Goal: Transaction & Acquisition: Subscribe to service/newsletter

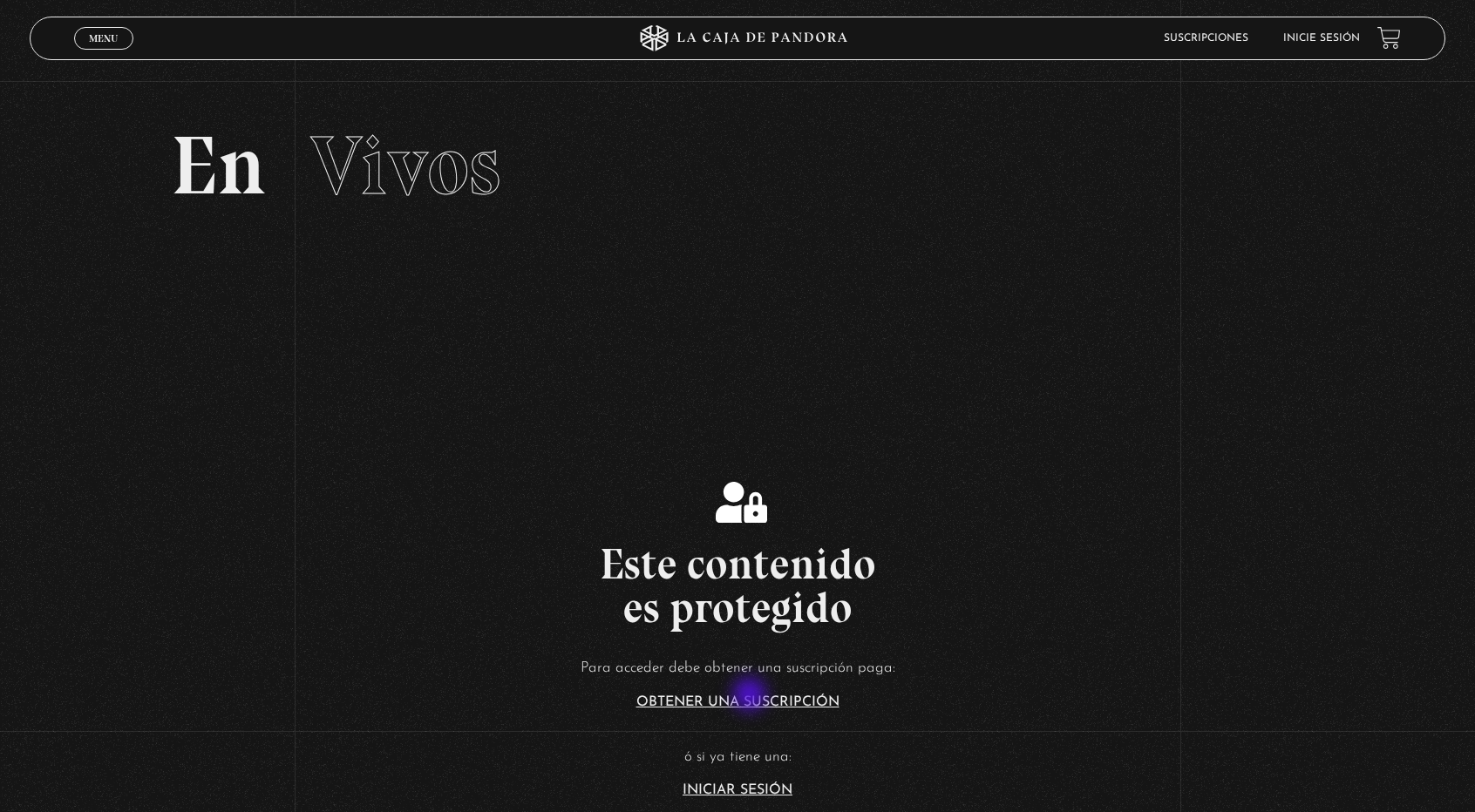
click at [752, 696] on link "Obtener una suscripción" at bounding box center [738, 702] width 203 height 14
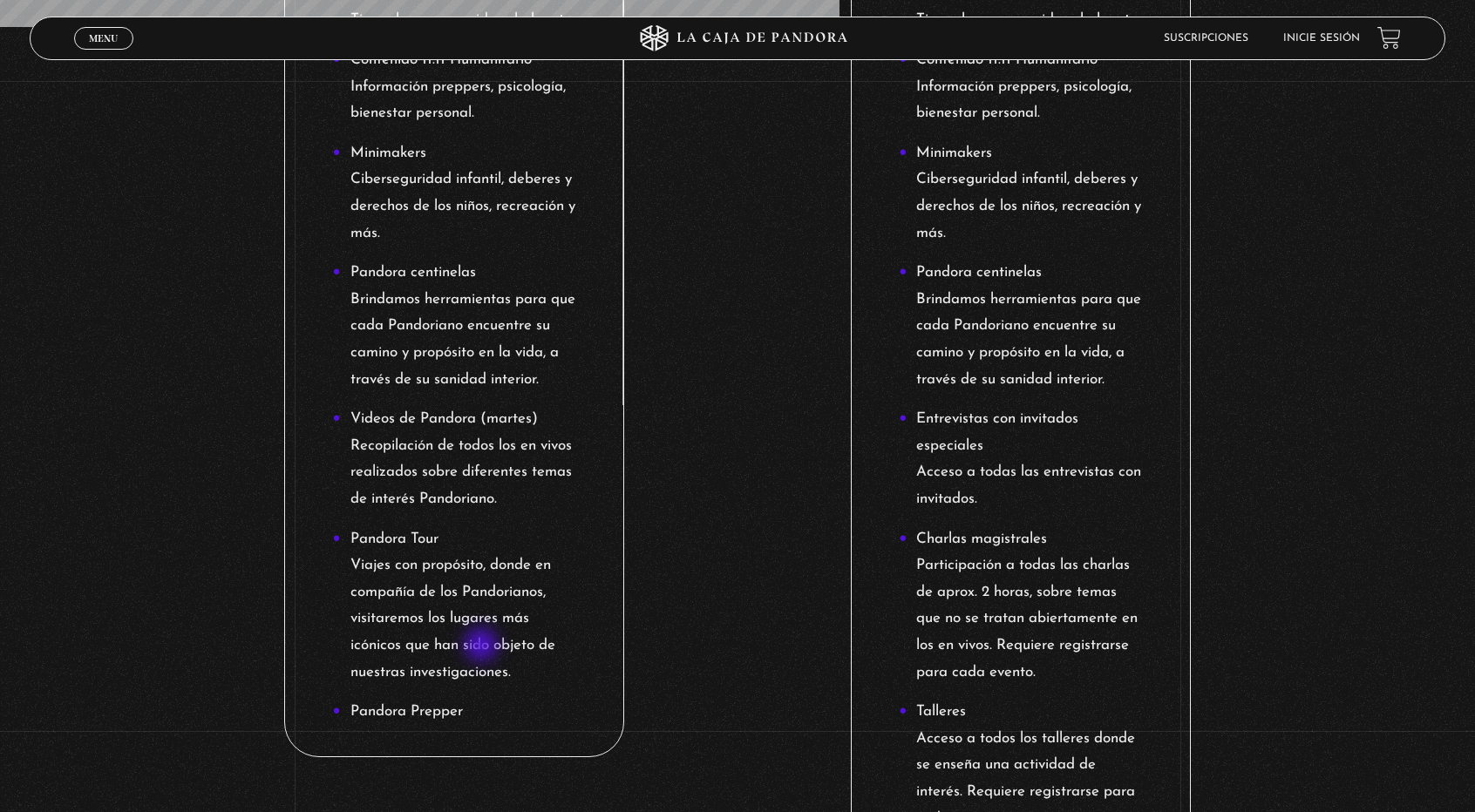
scroll to position [1100, 0]
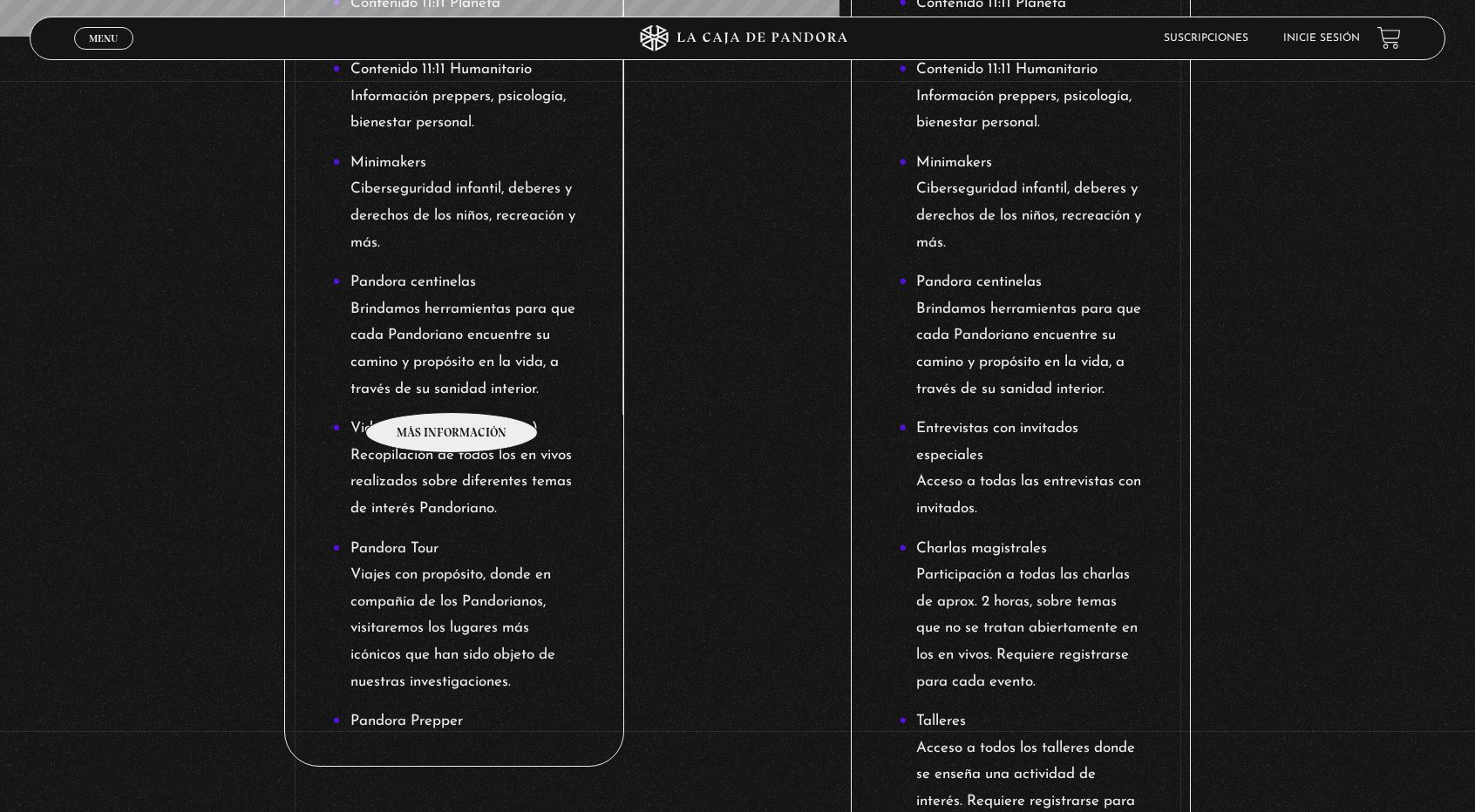
click at [452, 386] on li "Pandora centinelas Brindamos herramientas para que cada Pandoriano encuentre su…" at bounding box center [454, 336] width 243 height 133
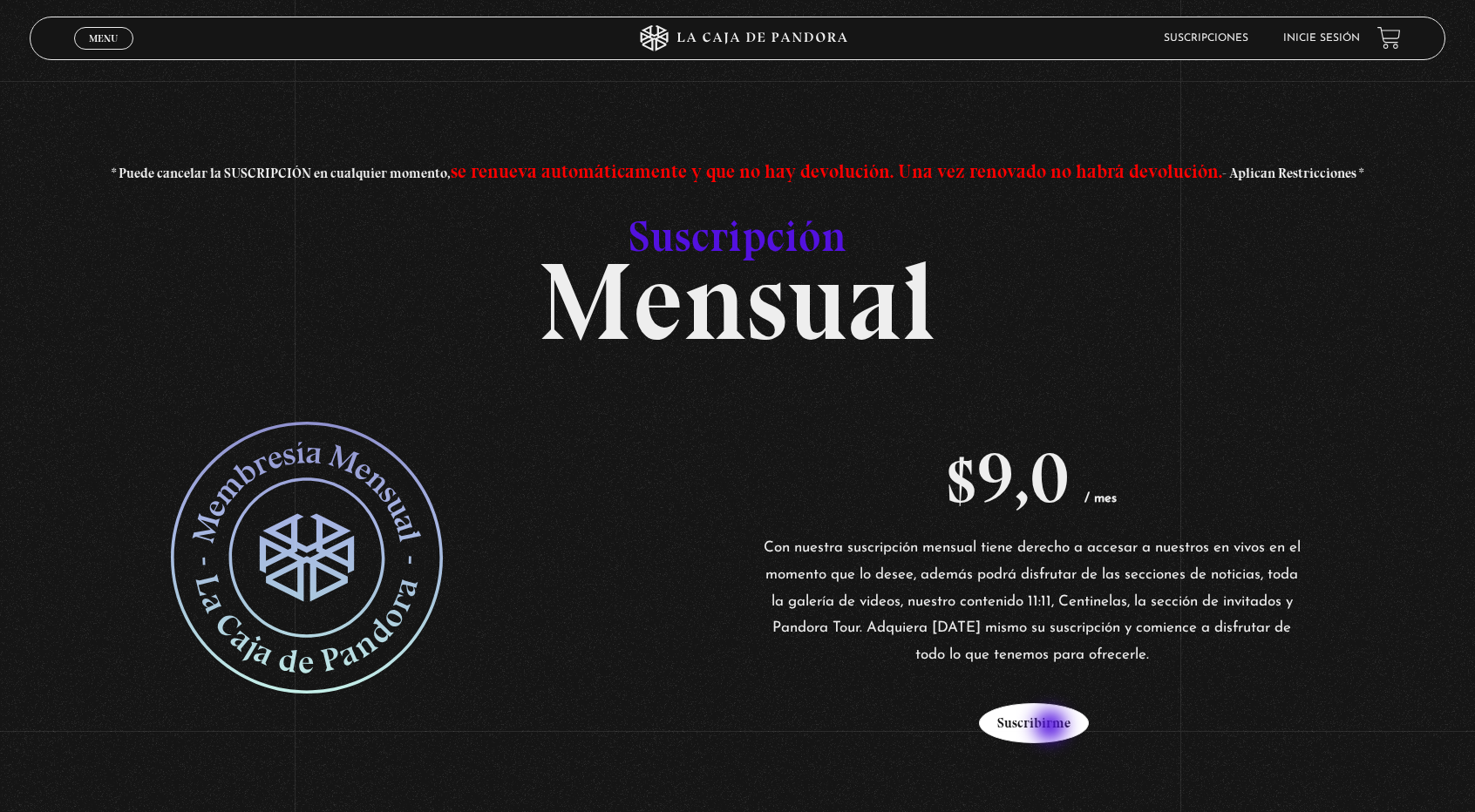
click at [1052, 728] on button "Suscribirme" at bounding box center [1033, 723] width 110 height 40
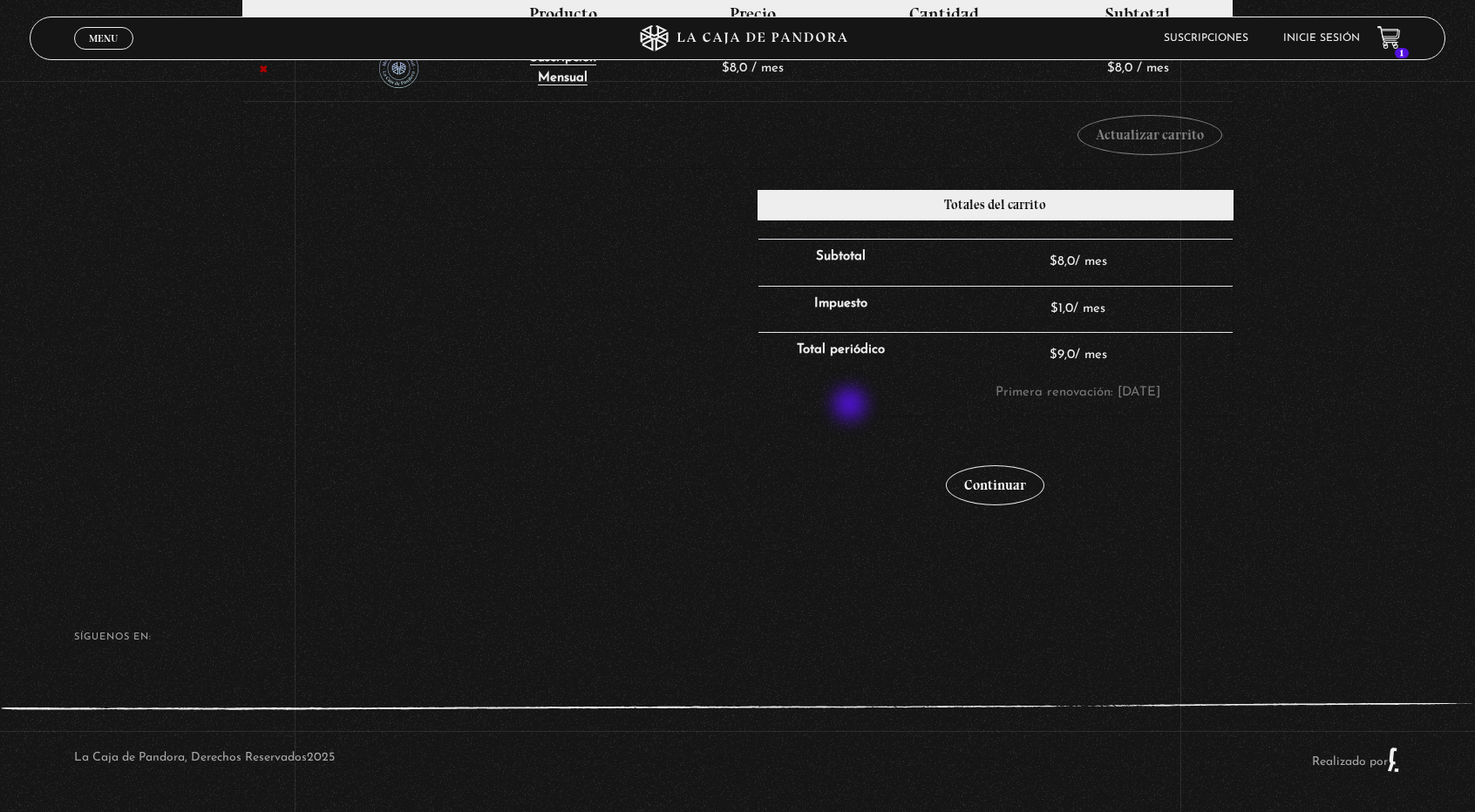
scroll to position [408, 0]
click at [1018, 489] on link "Continuar" at bounding box center [994, 486] width 98 height 40
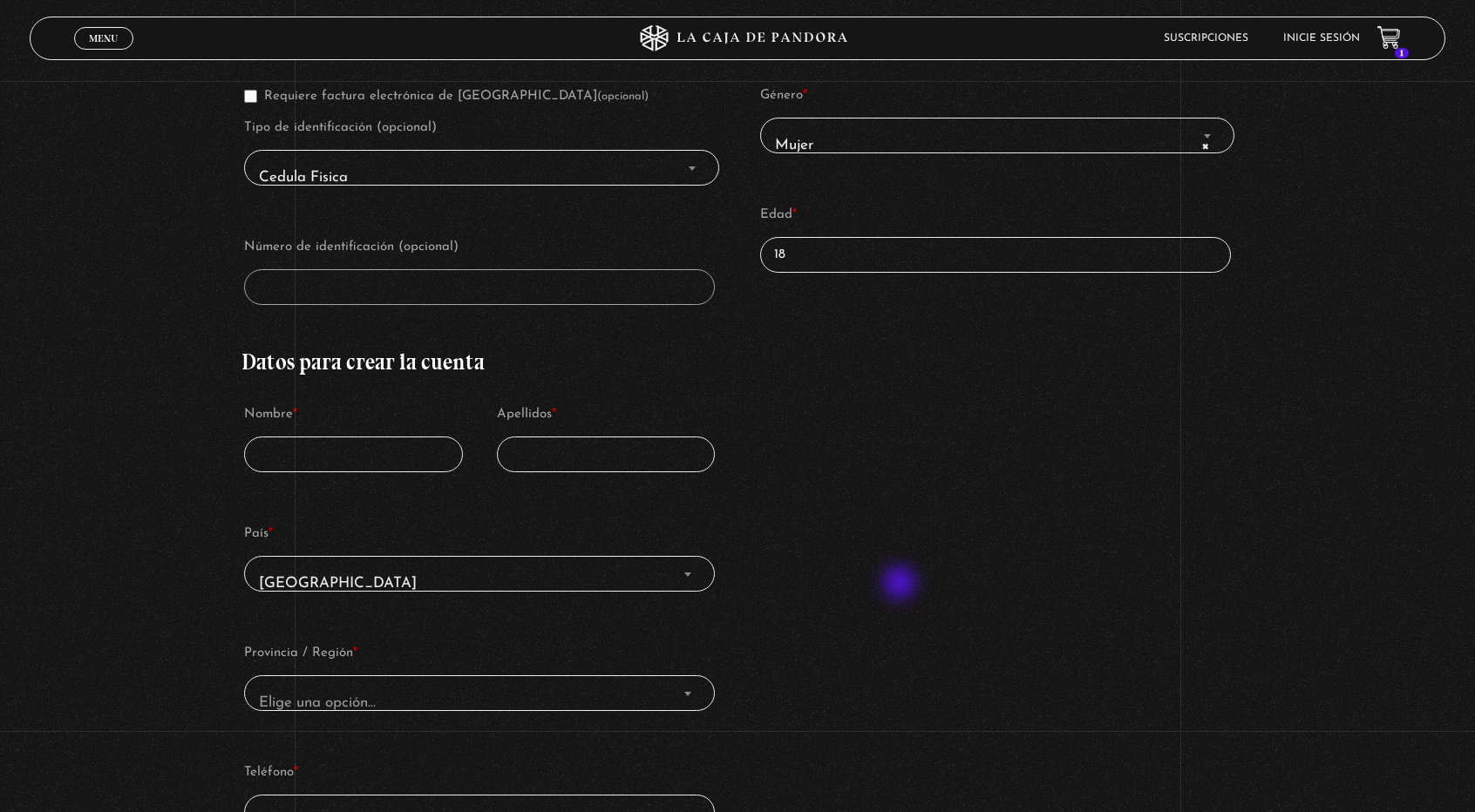
scroll to position [397, 0]
click at [307, 452] on input "Nombre *" at bounding box center [353, 453] width 218 height 36
type input "Luviana"
click at [595, 470] on input "Apellidos *" at bounding box center [606, 453] width 218 height 36
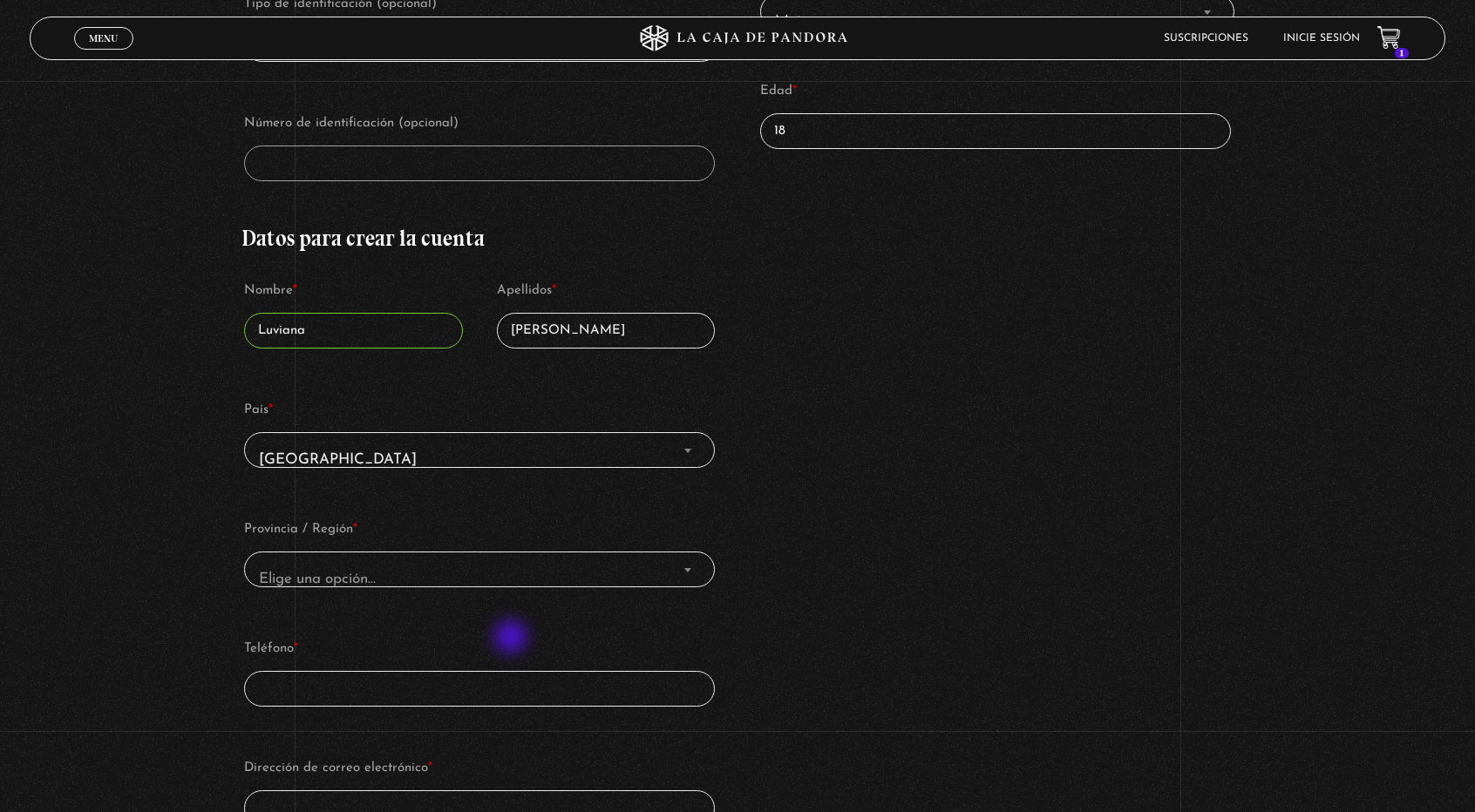
scroll to position [521, 0]
type input "Soto"
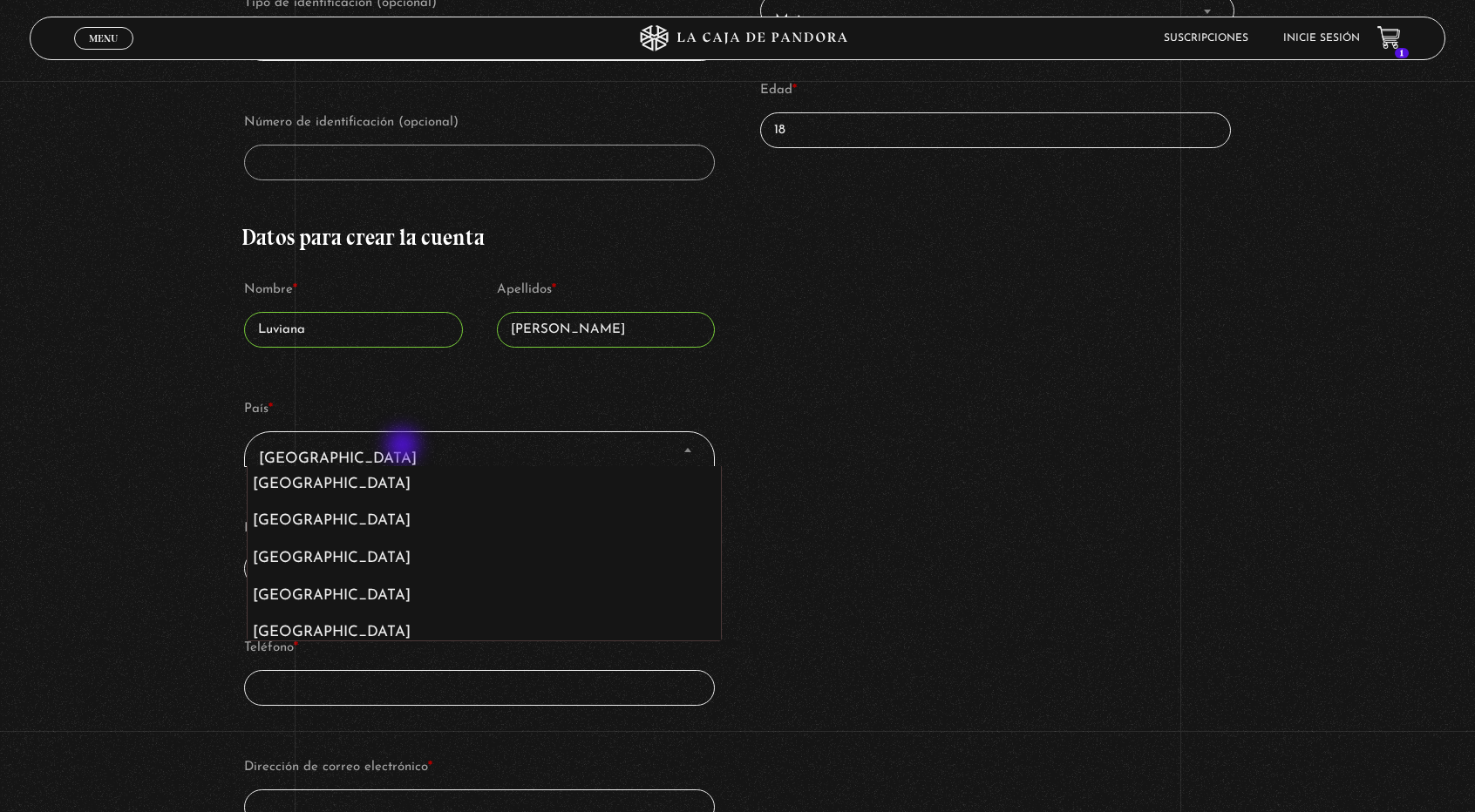
scroll to position [1893, 0]
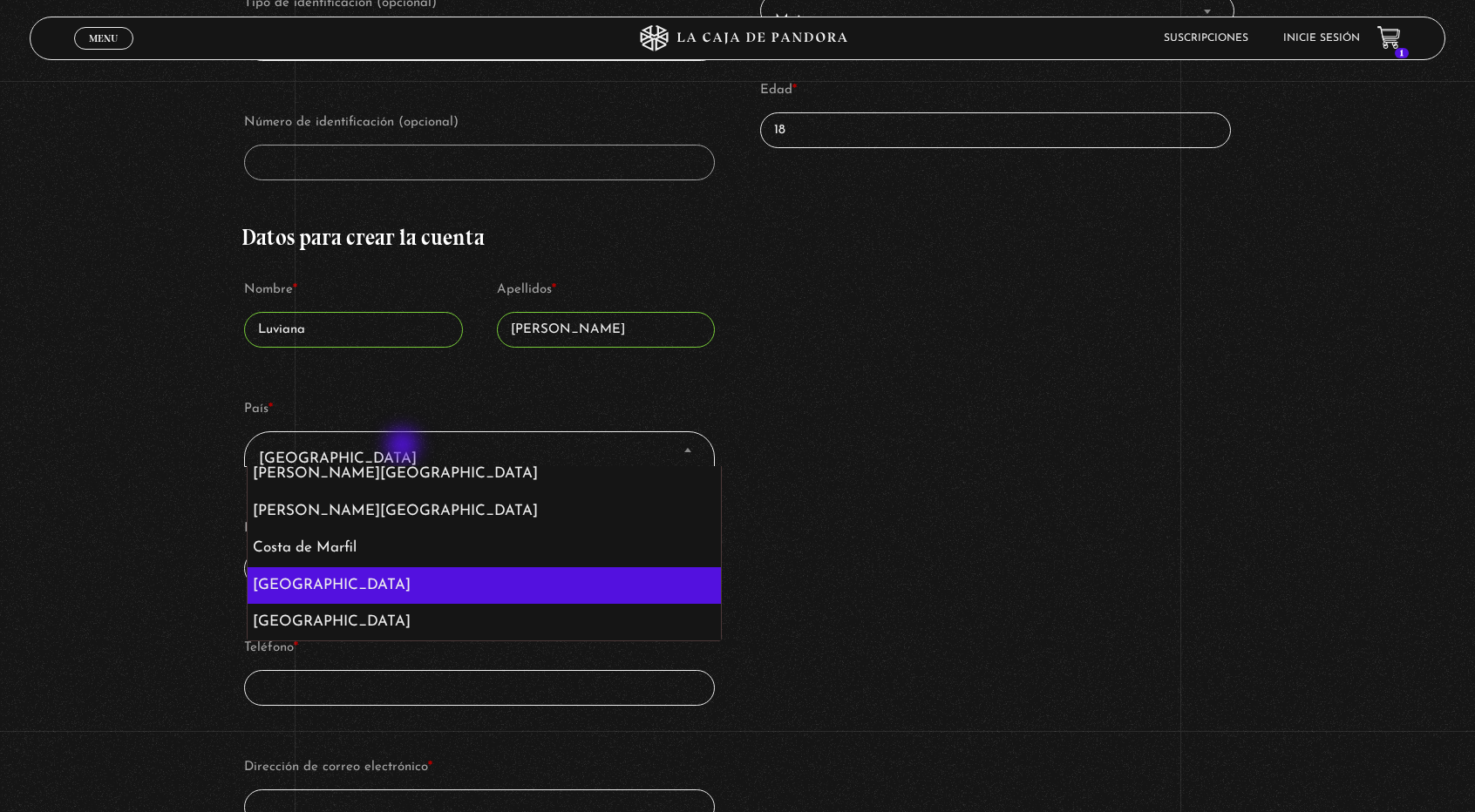
click at [404, 447] on span "Costa Rica" at bounding box center [479, 459] width 455 height 39
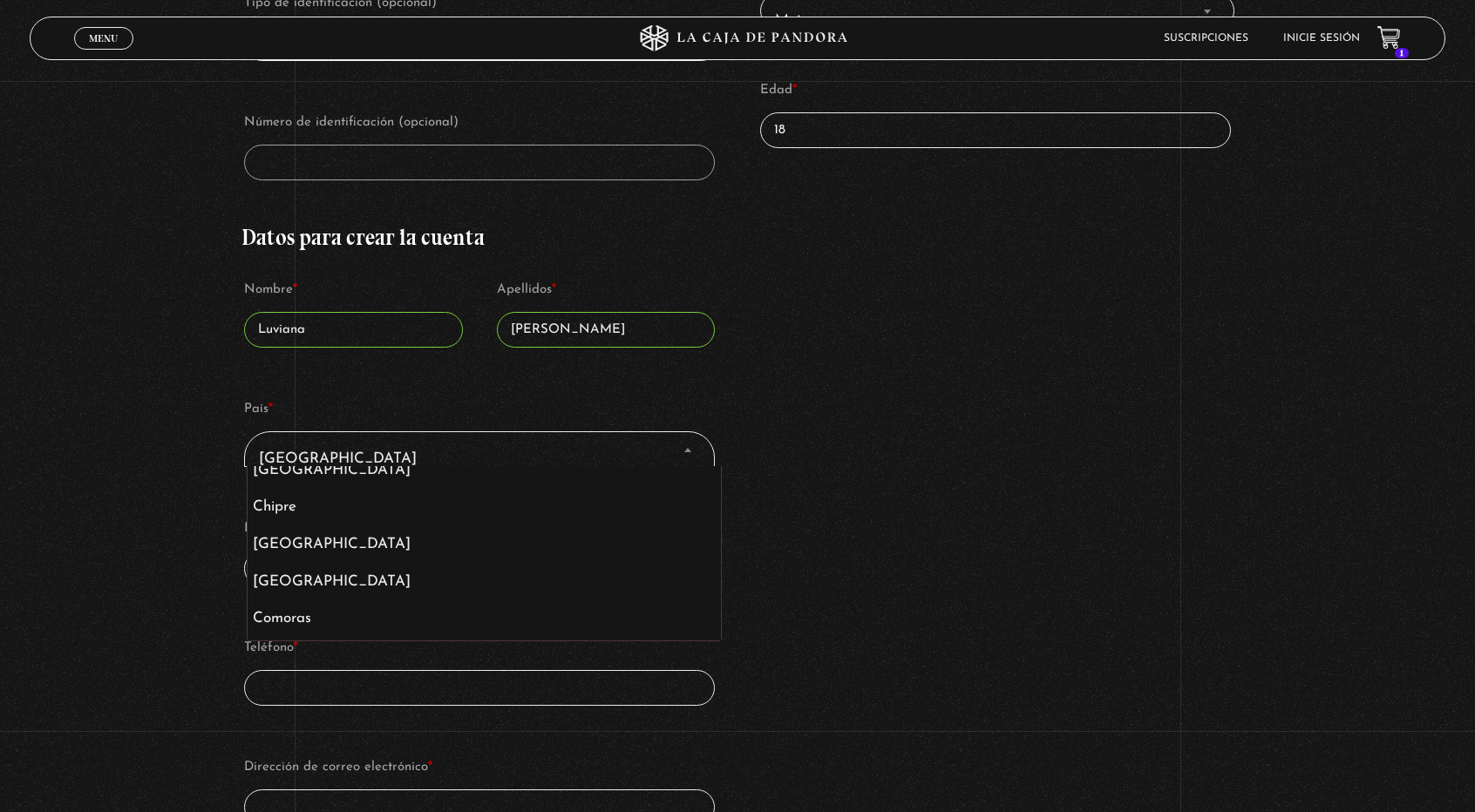
scroll to position [1518, 0]
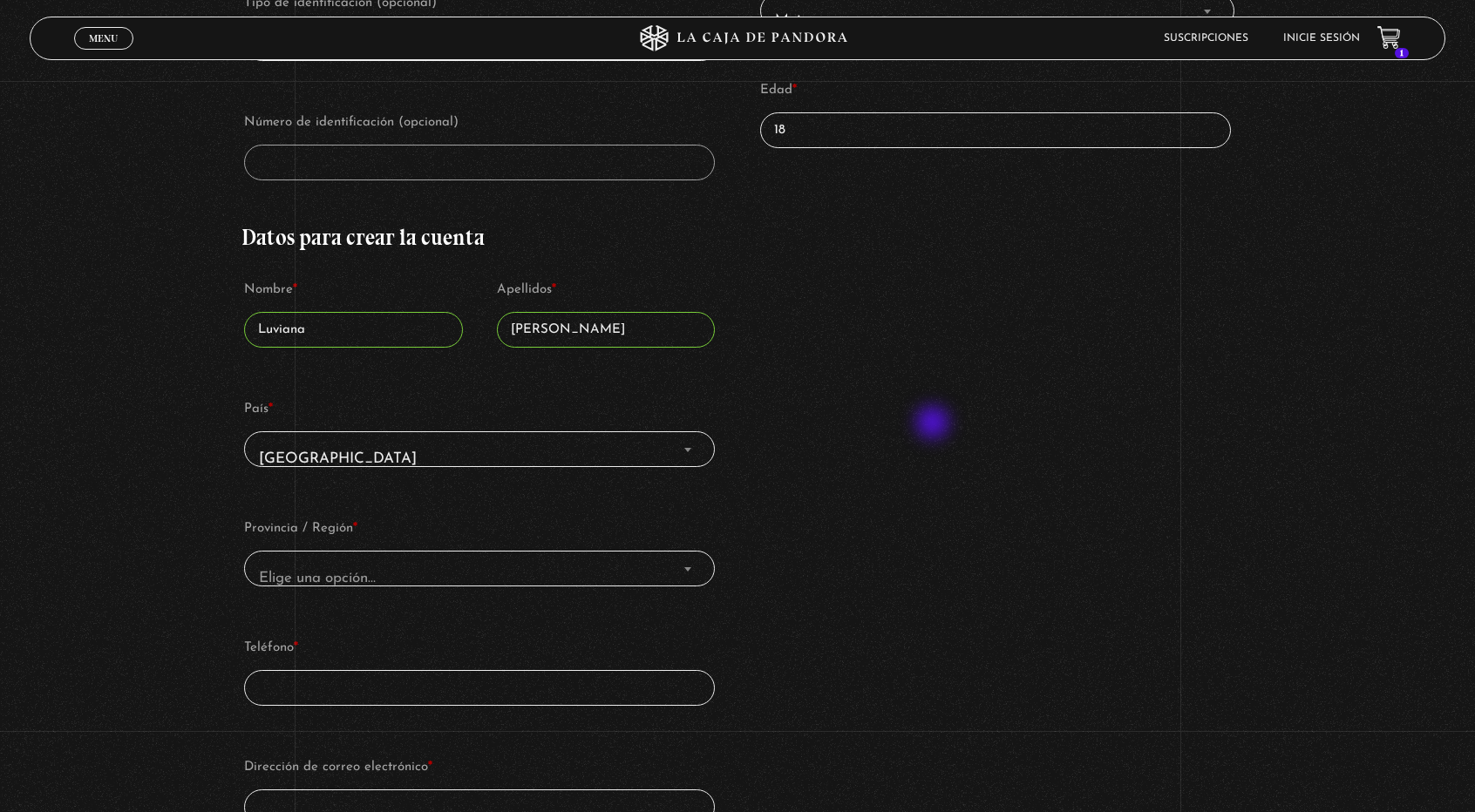
click at [934, 424] on div "Detalles de facturación Requiere factura electrónica de Costa Rica (opcional) T…" at bounding box center [737, 495] width 991 height 1229
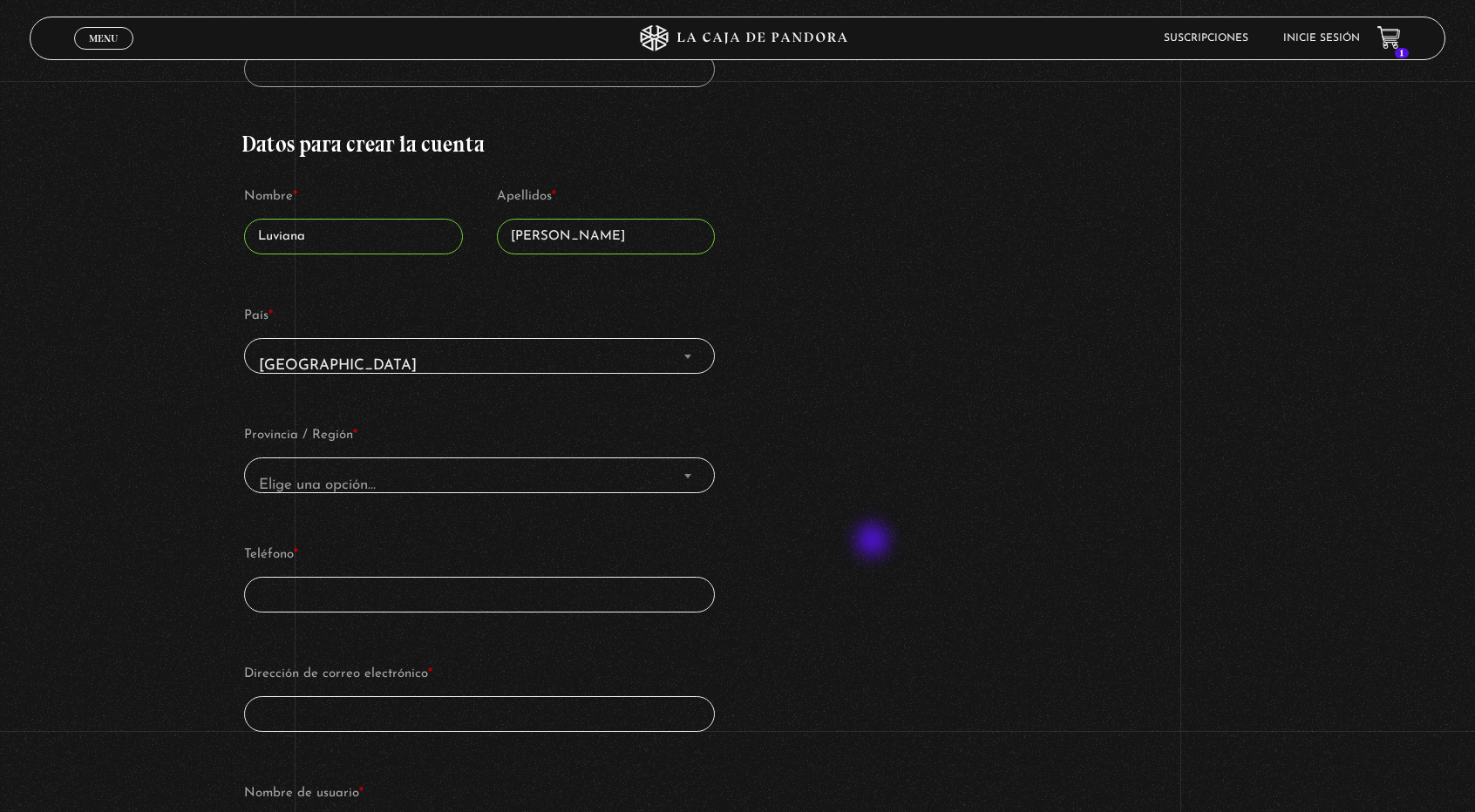
scroll to position [616, 0]
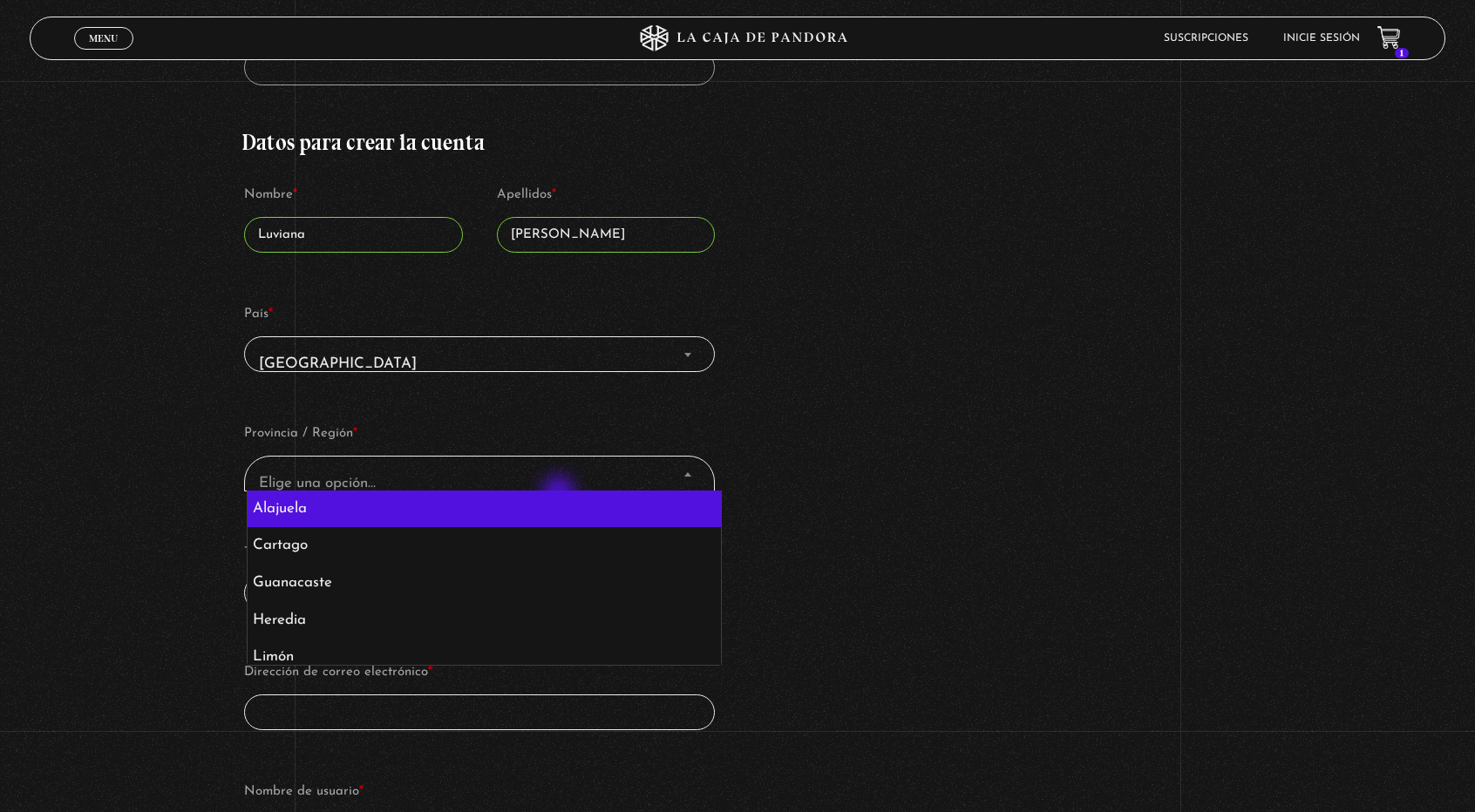
select select "CR-A"
click at [512, 475] on span "Alajuela" at bounding box center [479, 483] width 455 height 39
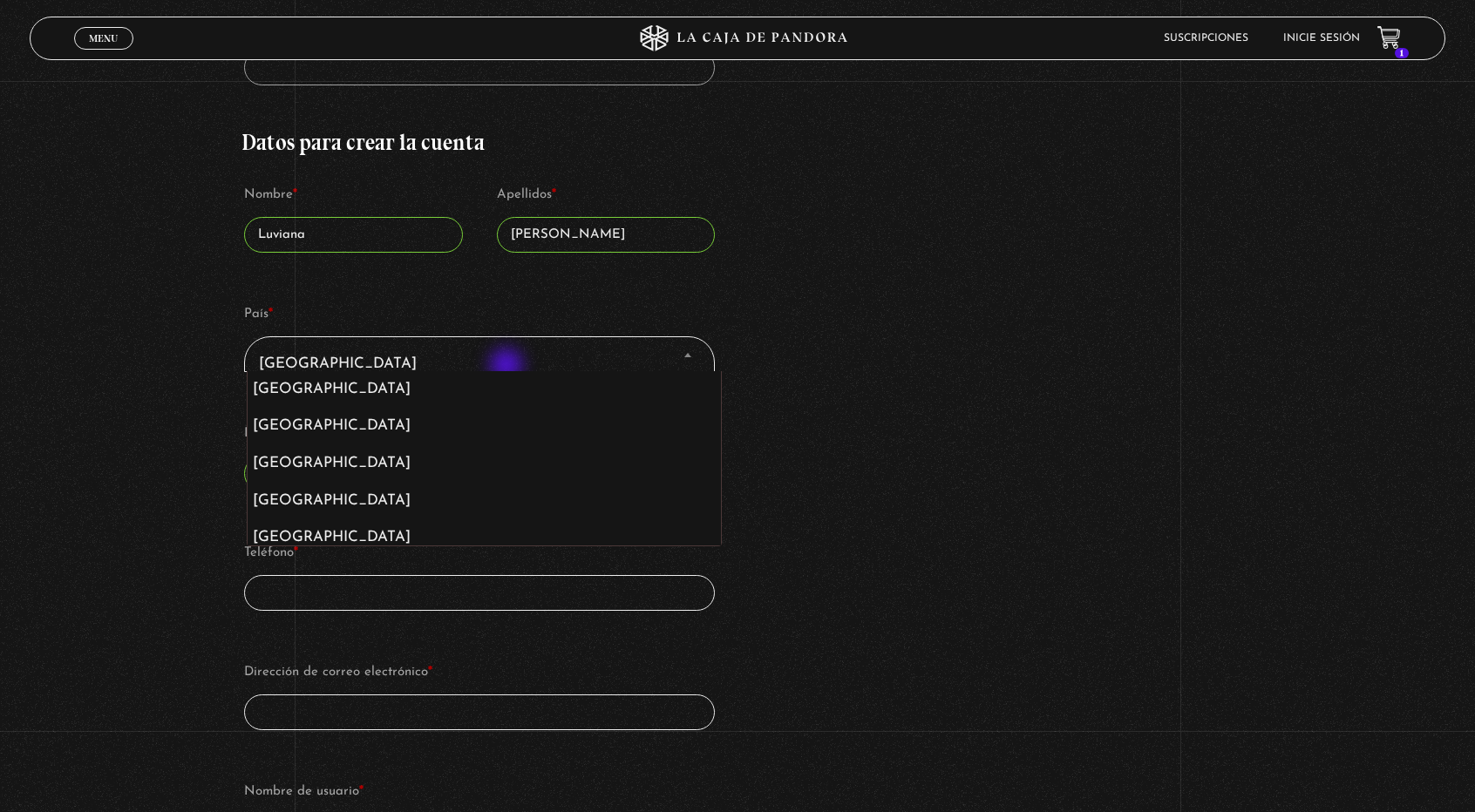
click at [508, 367] on span "Costa Rica" at bounding box center [479, 364] width 455 height 39
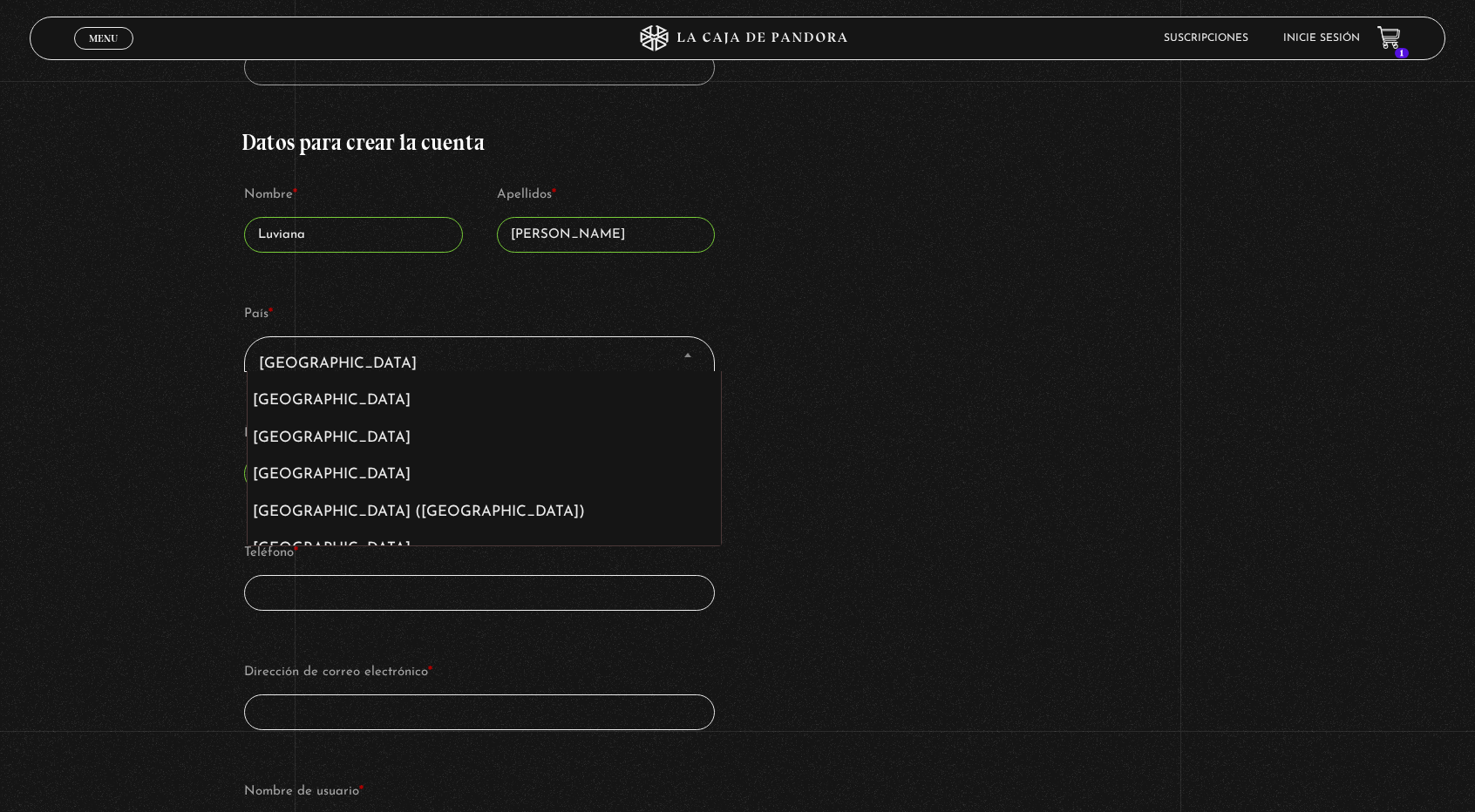
scroll to position [2428, 0]
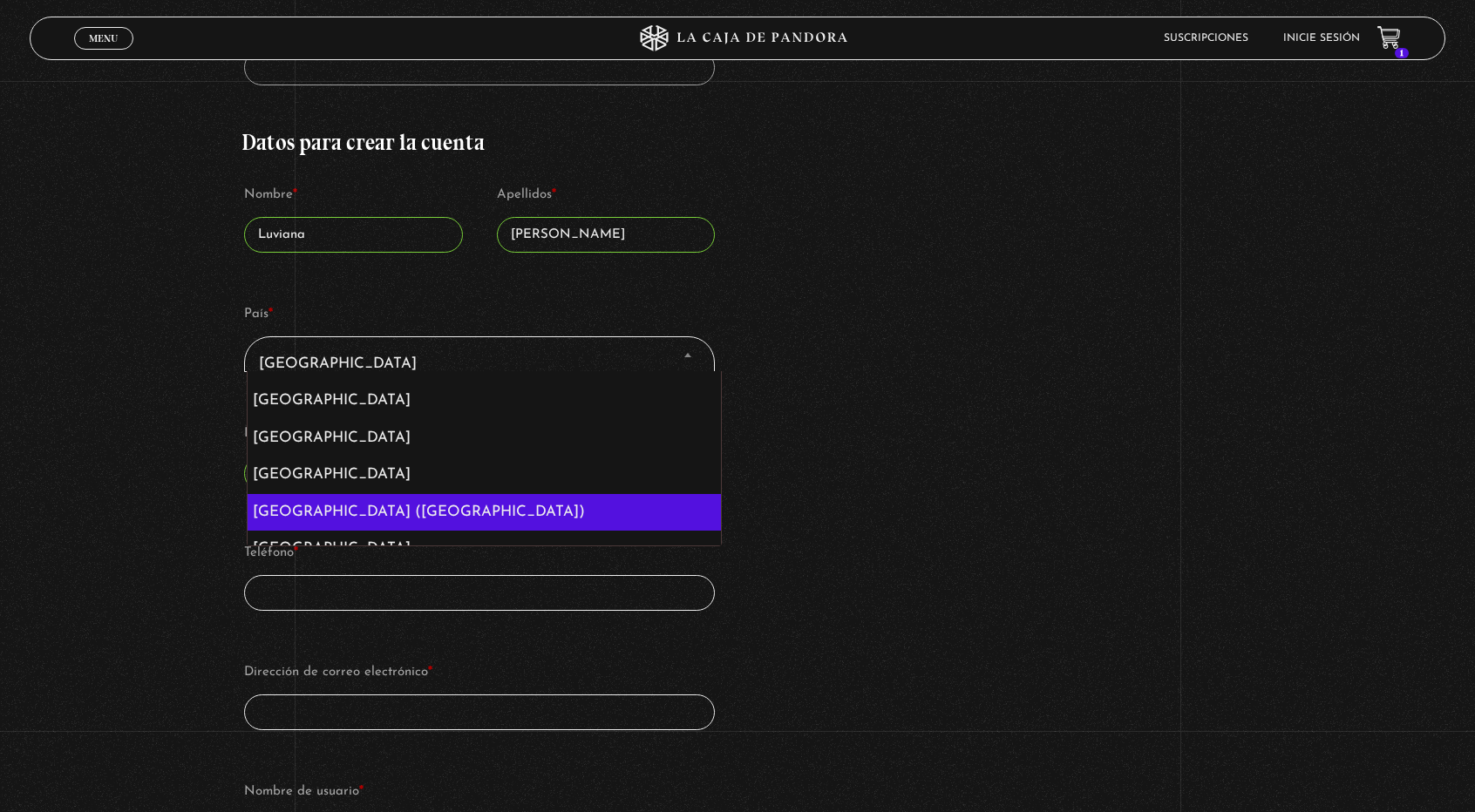
select select "US"
select select "Finalizar compra"
select select "US"
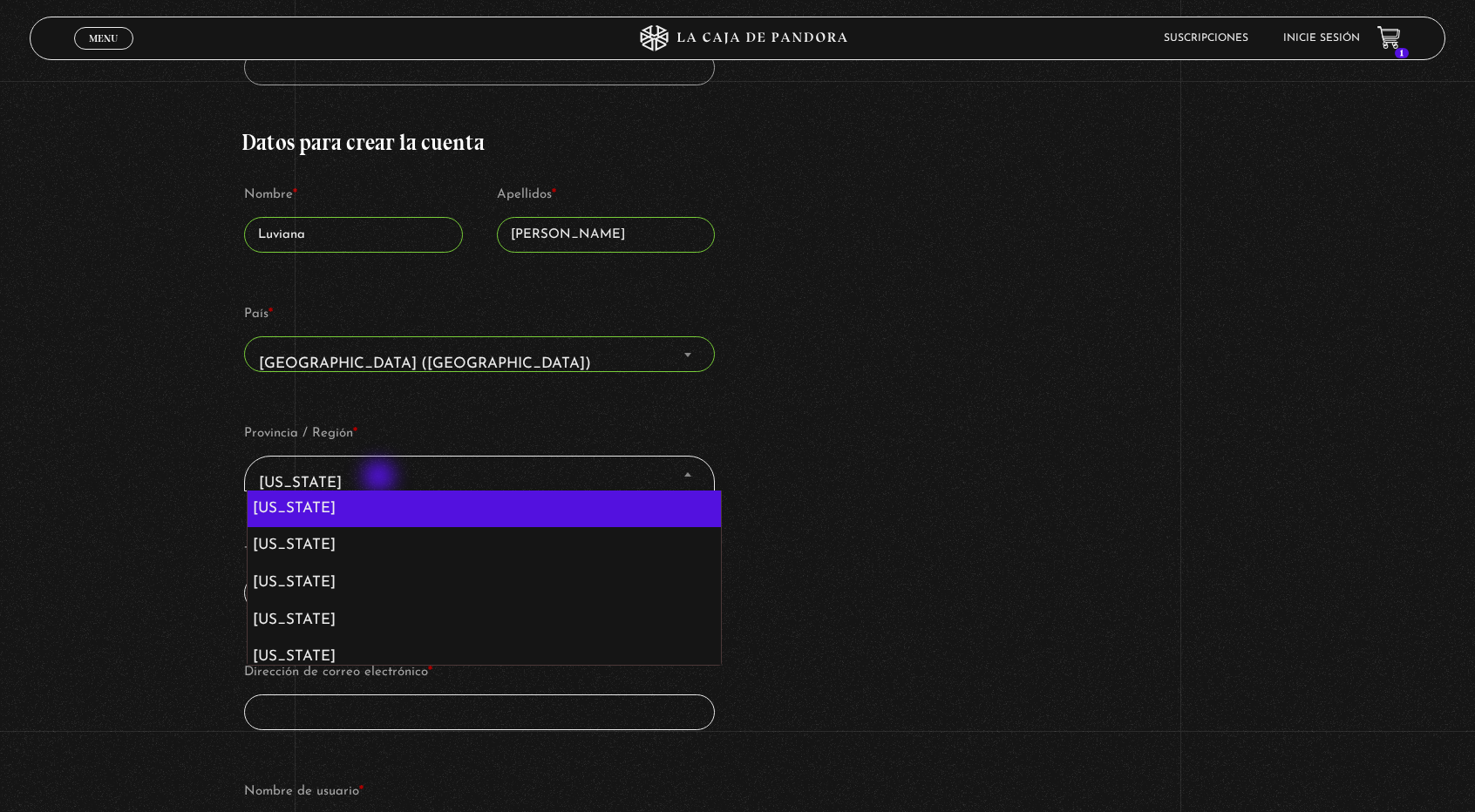
click at [381, 479] on span "Alabama" at bounding box center [479, 483] width 455 height 39
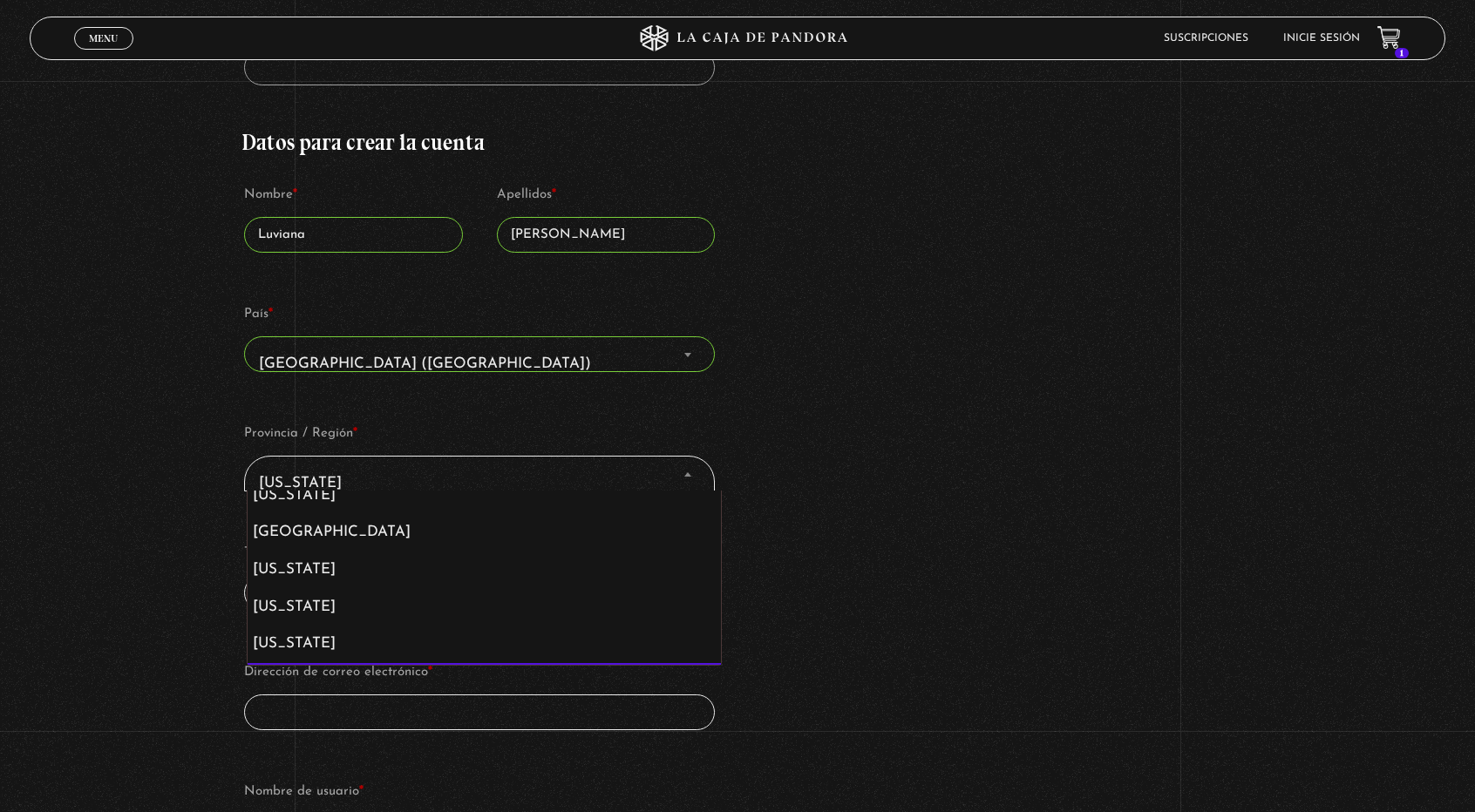
scroll to position [272, 0]
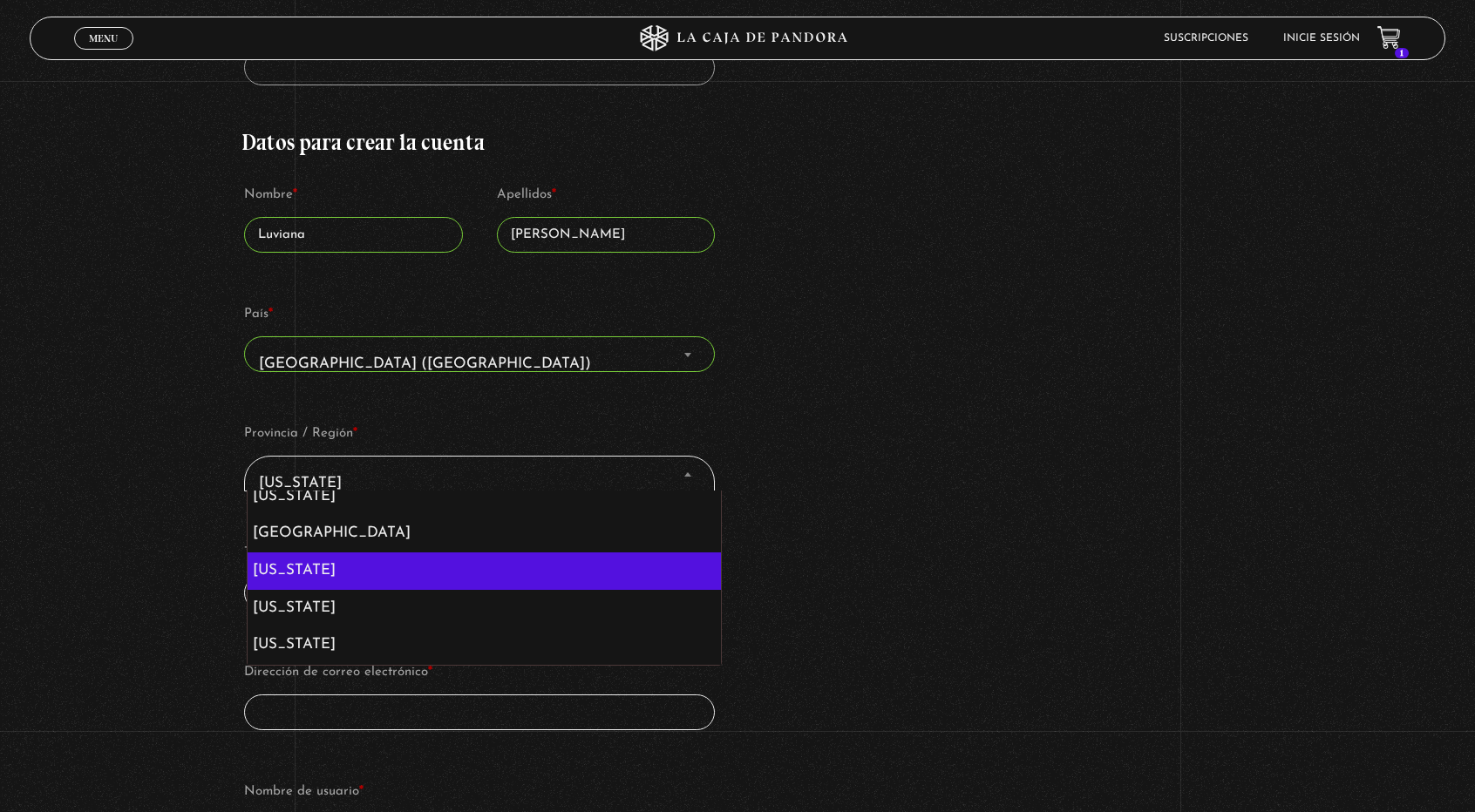
select select "FL"
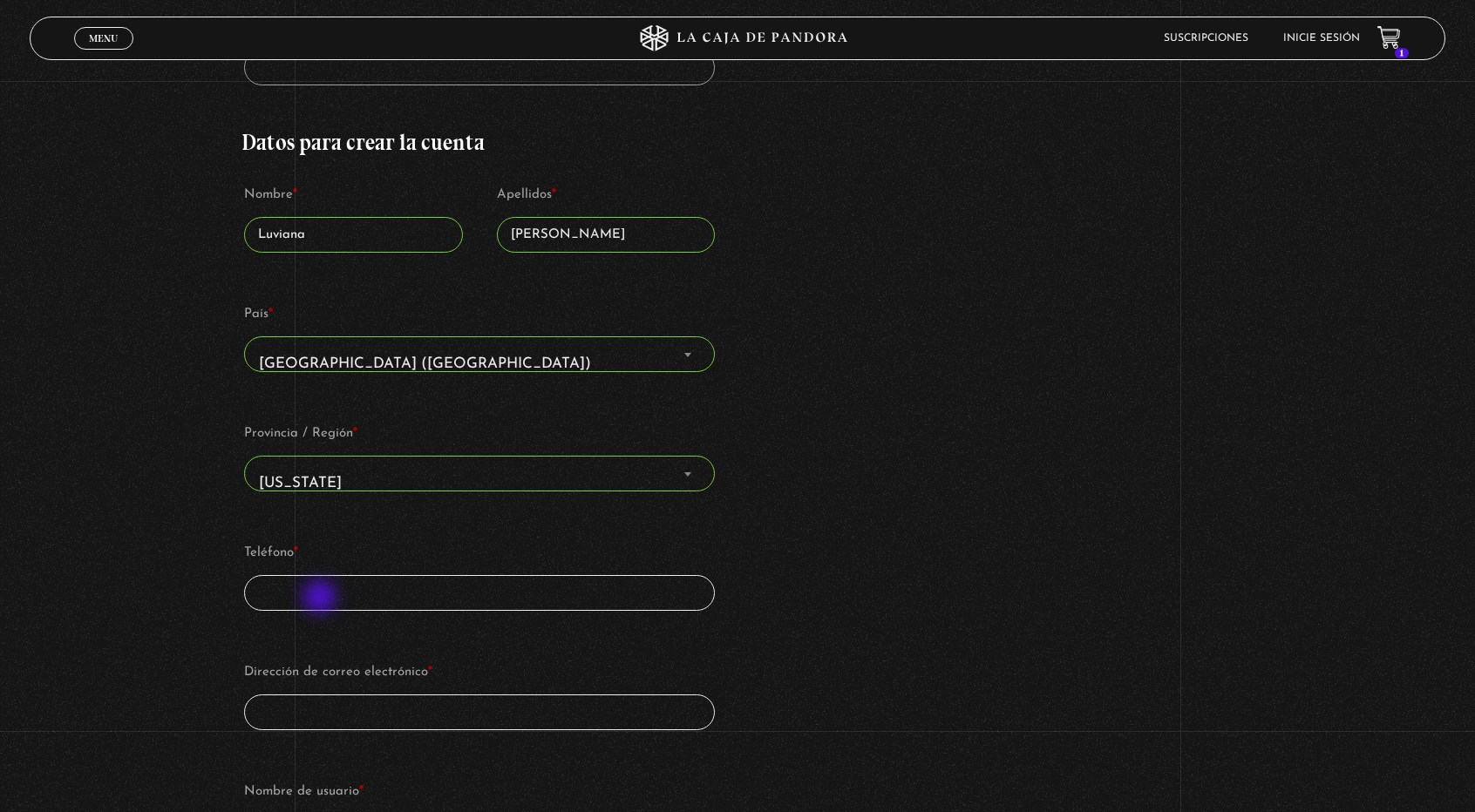
click at [322, 599] on input "Teléfono *" at bounding box center [479, 593] width 471 height 36
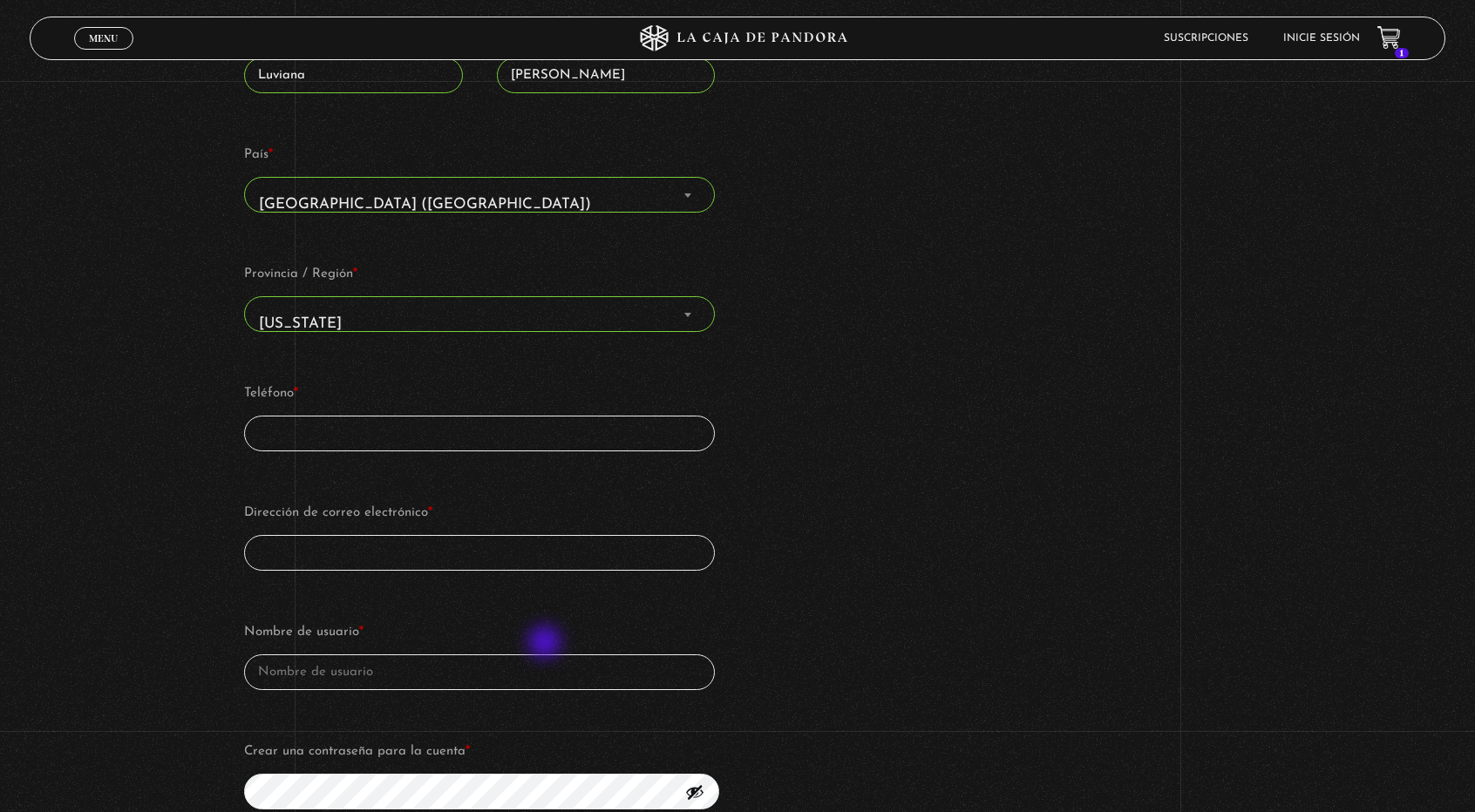
scroll to position [777, 0]
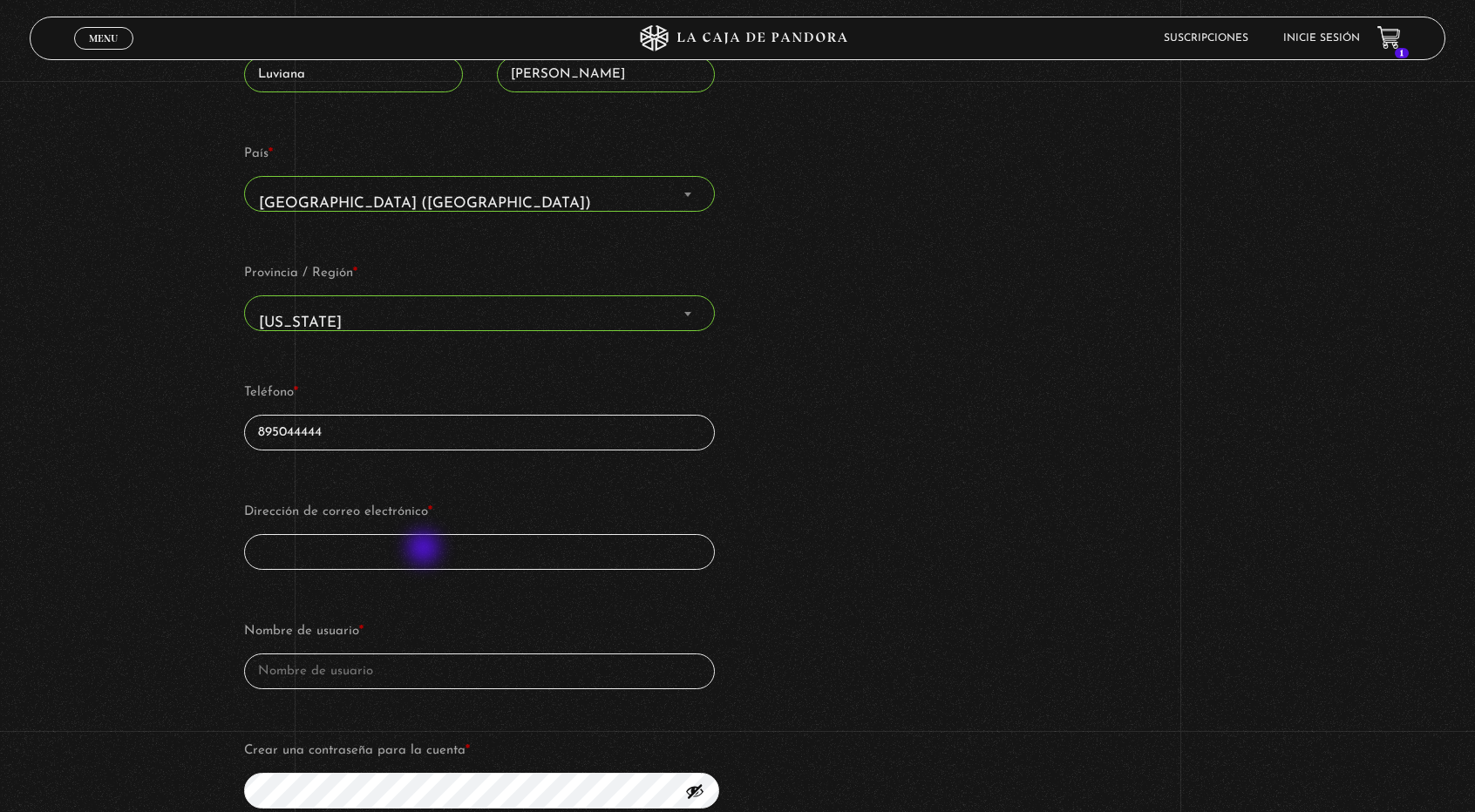
type input "895044444"
click at [425, 550] on input "Dirección de correo electrónico *" at bounding box center [479, 552] width 471 height 36
type input "l"
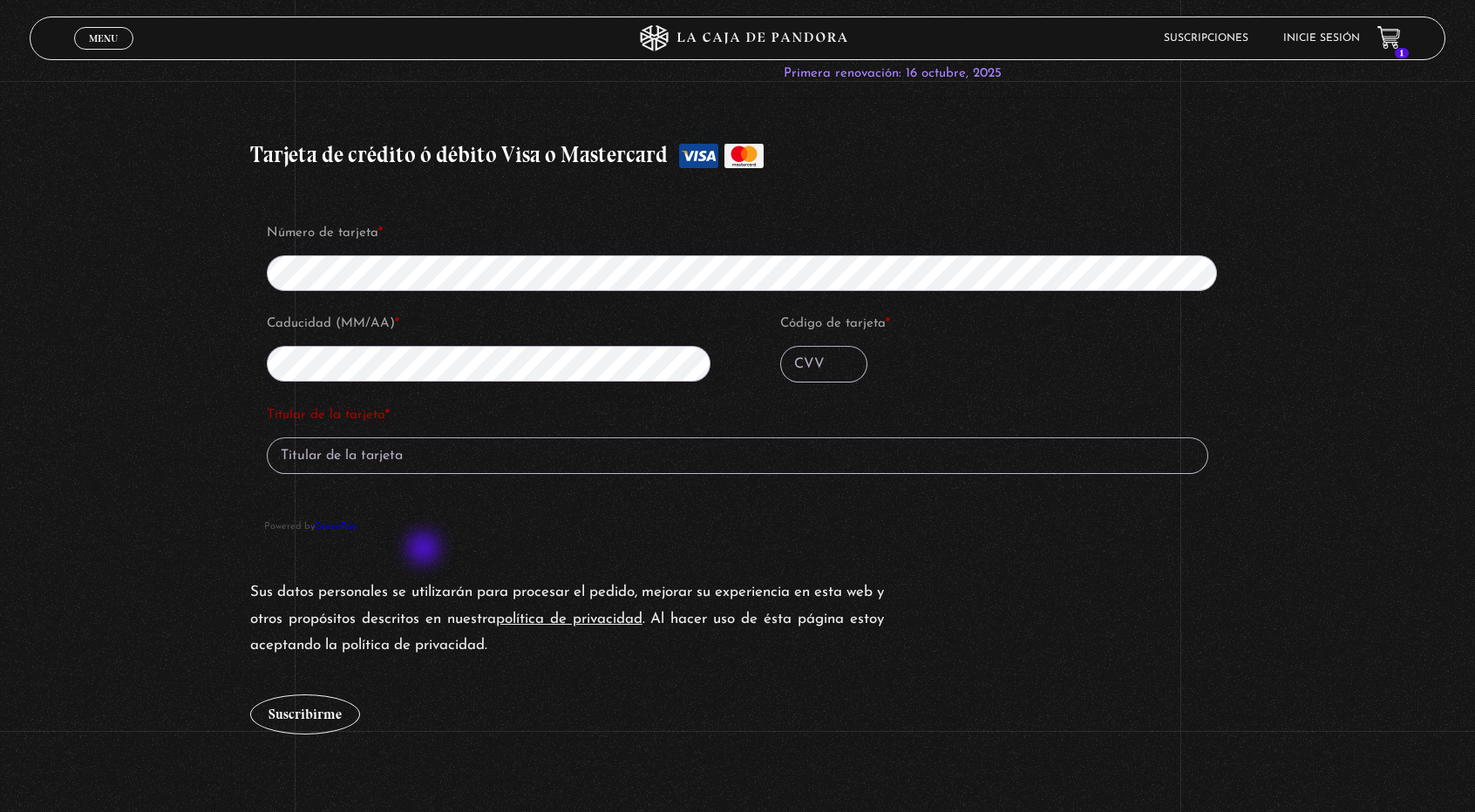
scroll to position [2042, 0]
